Goal: Find specific page/section: Find specific page/section

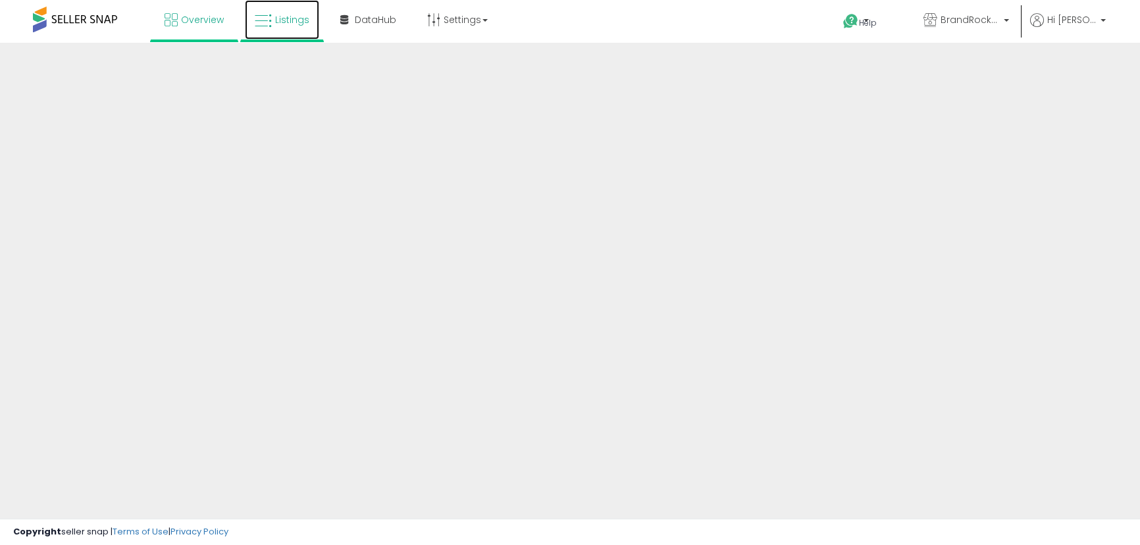
click at [280, 26] on link "Listings" at bounding box center [282, 20] width 74 height 40
drag, startPoint x: 0, startPoint y: 0, endPoint x: 955, endPoint y: 19, distance: 955.5
click at [955, 19] on span "BrandRocket MX" at bounding box center [970, 19] width 59 height 13
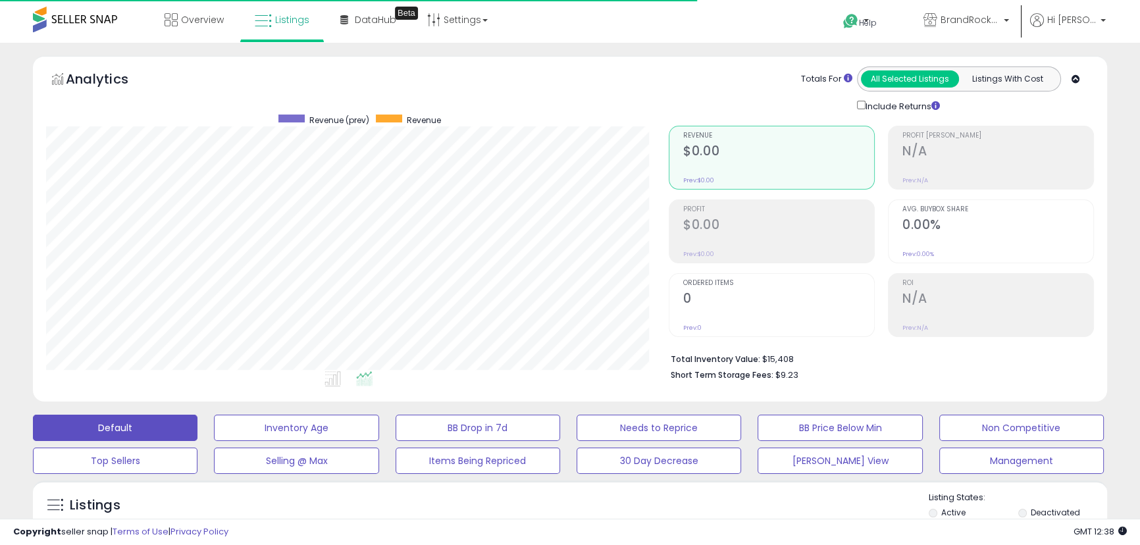
scroll to position [270, 622]
click at [969, 22] on span "BrandRocket MX" at bounding box center [970, 19] width 59 height 13
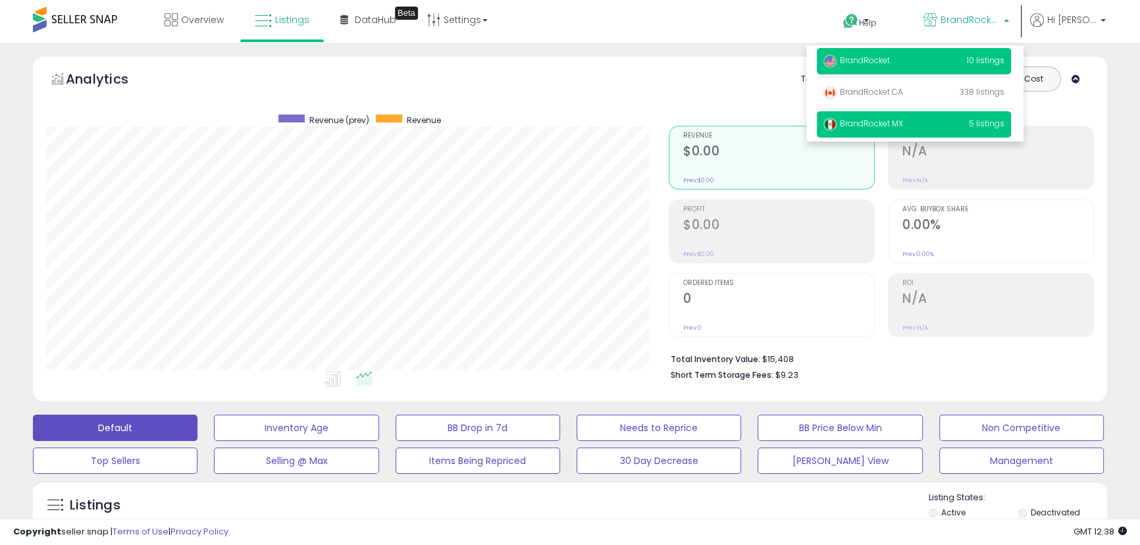
click at [957, 53] on p "BrandRocket 10 listings" at bounding box center [914, 61] width 194 height 26
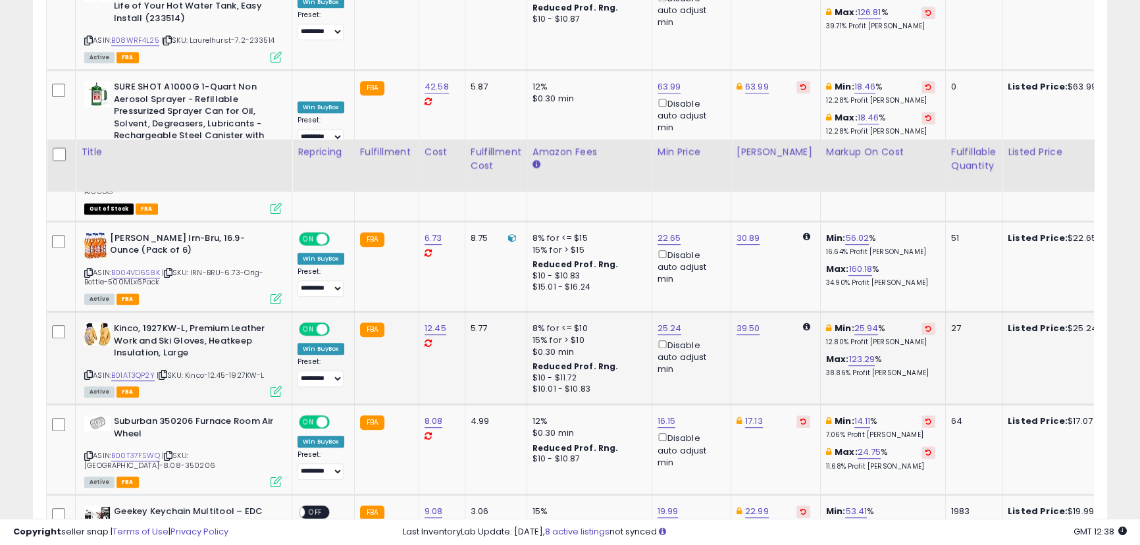
scroll to position [957, 0]
